Goal: Task Accomplishment & Management: Manage account settings

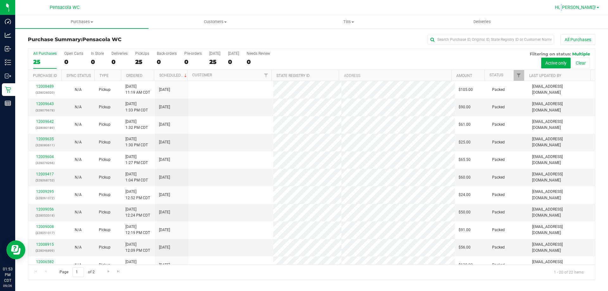
click at [570, 8] on span "Hi, [PERSON_NAME]!" at bounding box center [575, 7] width 41 height 5
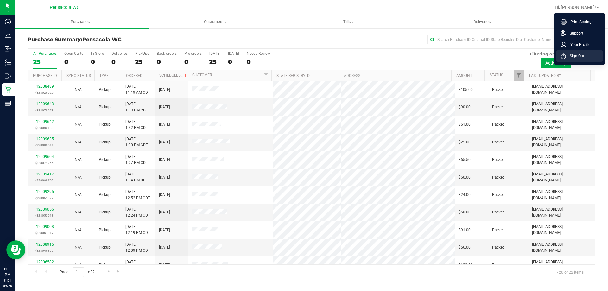
click at [587, 56] on li "Sign Out" at bounding box center [580, 55] width 48 height 11
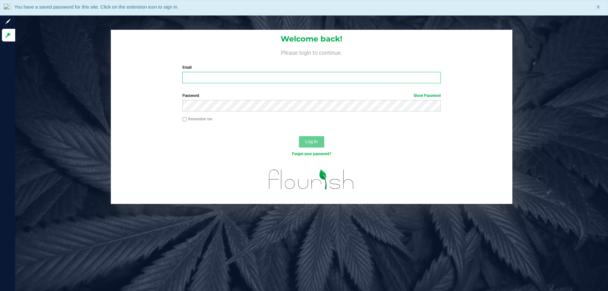
click at [331, 75] on input "Email" at bounding box center [312, 77] width 258 height 11
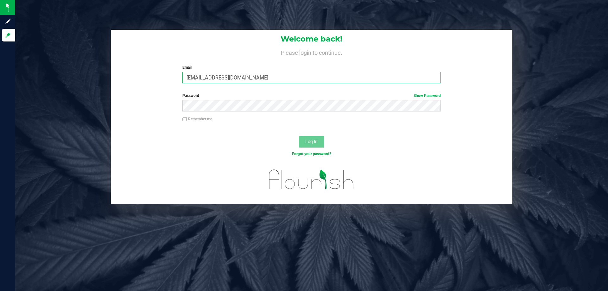
type input "sschilling@liveparallel.com"
click at [299, 136] on button "Log In" at bounding box center [311, 141] width 25 height 11
